Goal: Task Accomplishment & Management: Use online tool/utility

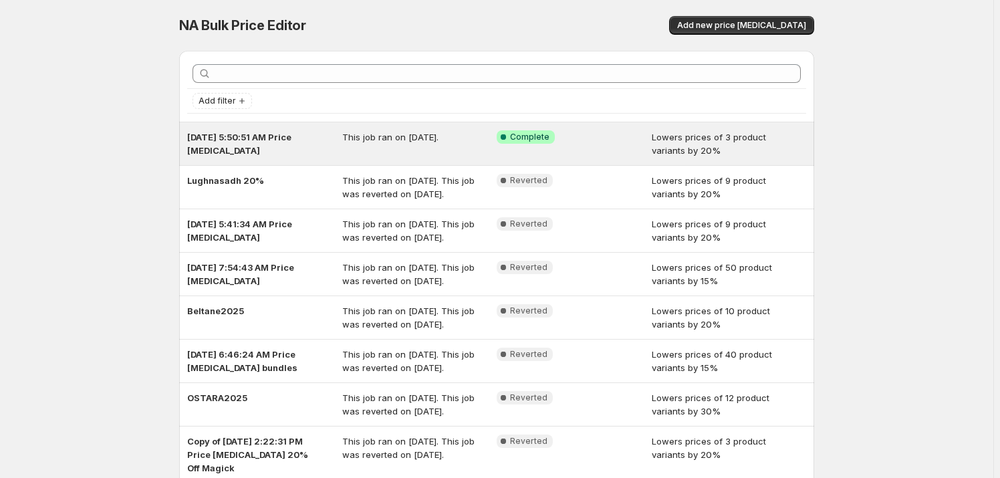
click at [249, 133] on span "[DATE] 5:50:51 AM Price [MEDICAL_DATA]" at bounding box center [239, 144] width 104 height 24
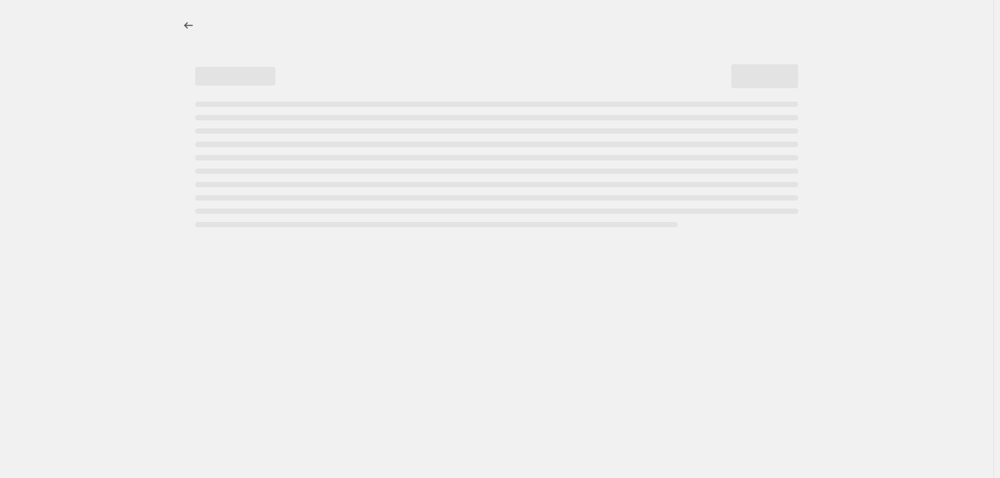
select select "percentage"
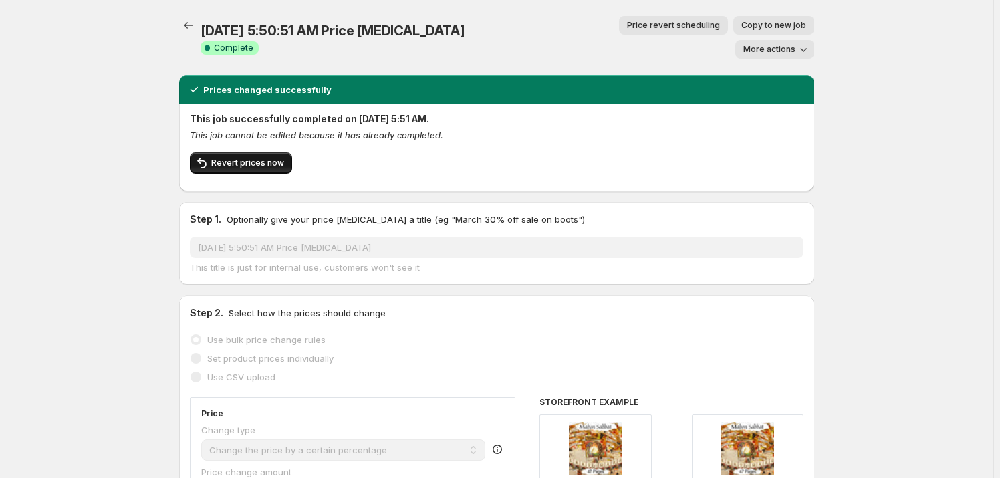
click at [241, 158] on span "Revert prices now" at bounding box center [247, 163] width 73 height 11
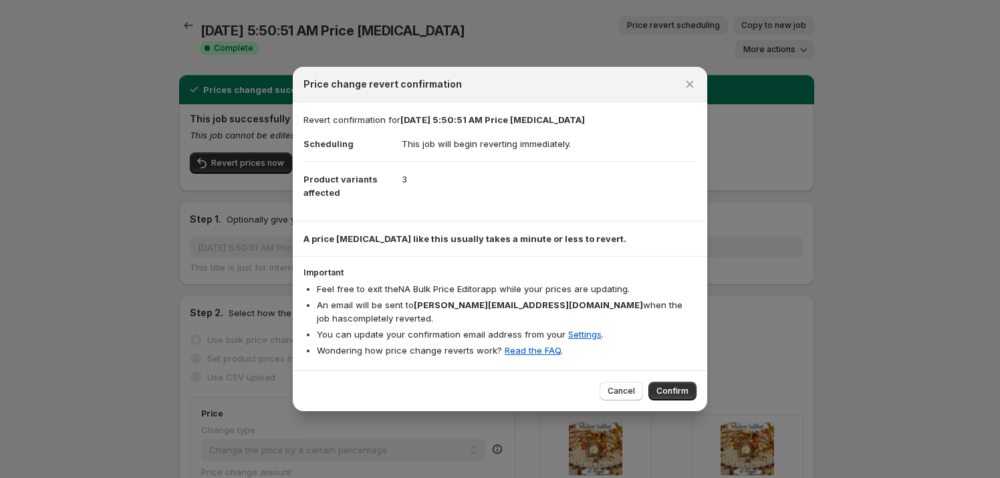
click at [673, 390] on span "Confirm" at bounding box center [673, 391] width 32 height 11
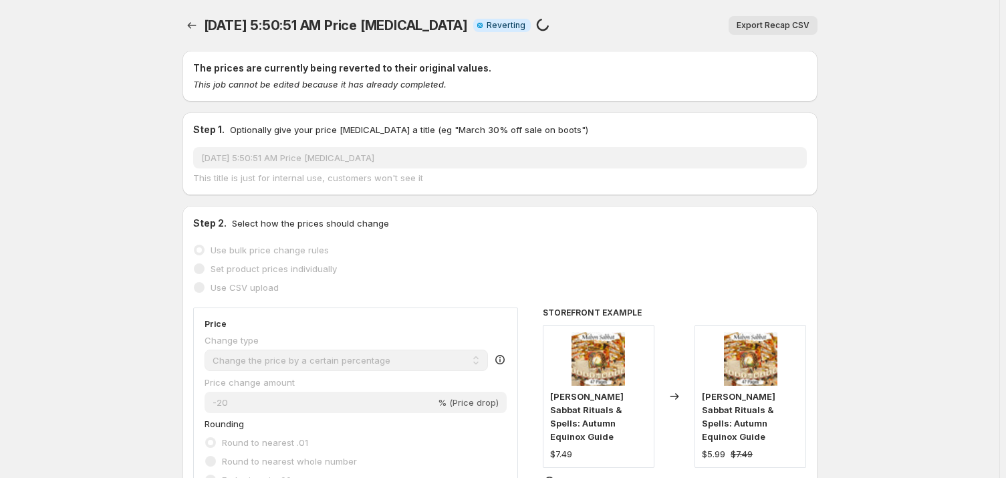
select select "percentage"
